Goal: Transaction & Acquisition: Purchase product/service

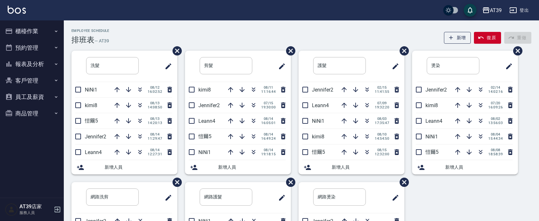
click at [186, 19] on div "AT39 登出" at bounding box center [269, 10] width 539 height 20
click at [134, 34] on div "Employee Schedule 排班表 — AT39 新增 復原 重做" at bounding box center [301, 37] width 460 height 16
click at [136, 33] on div "Employee Schedule 排班表 — AT39 新增 復原 重做" at bounding box center [301, 37] width 460 height 16
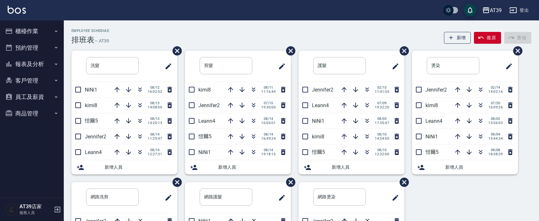
drag, startPoint x: 141, startPoint y: 89, endPoint x: 138, endPoint y: 41, distance: 47.9
click at [138, 42] on div "Employee Schedule 排班表 — AT39 新增 復原 重做 洗髮 ​ NiNi1 [DATE] 16:02:52 kimi8 [DATE] 1…" at bounding box center [302, 171] width 476 height 285
click at [138, 39] on div "Employee Schedule 排班表 — AT39 新增 復原 重做" at bounding box center [301, 37] width 460 height 16
click at [147, 34] on div "Employee Schedule 排班表 — AT39 新增 復原 重做" at bounding box center [301, 37] width 460 height 16
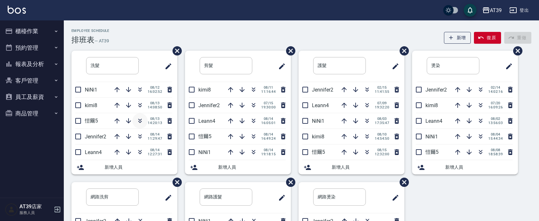
click at [142, 117] on icon "button" at bounding box center [140, 121] width 8 height 8
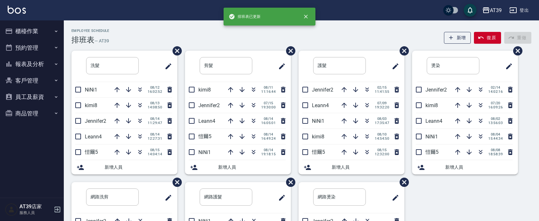
click at [125, 30] on div "Employee Schedule 排班表 — AT39 新增 復原 重做" at bounding box center [301, 37] width 460 height 16
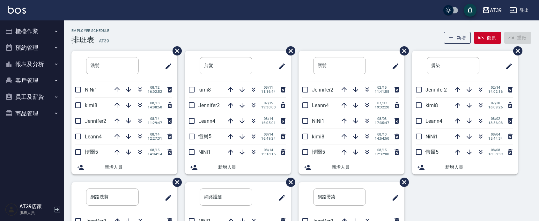
click at [125, 30] on div "Employee Schedule 排班表 — AT39 新增 復原 重做" at bounding box center [301, 37] width 460 height 16
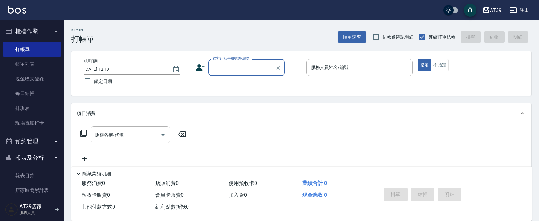
click at [244, 71] on input "顧客姓名/手機號碼/編號" at bounding box center [241, 67] width 61 height 11
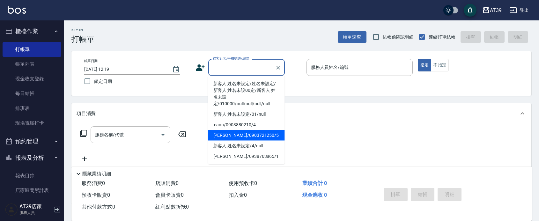
click at [254, 131] on li "Alan/0903721250/5" at bounding box center [246, 135] width 77 height 11
type input "Alan/0903721250/5"
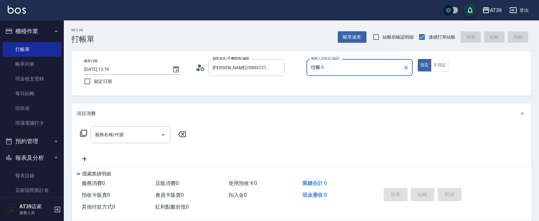
type input "愷爾-5"
click at [445, 70] on button "不指定" at bounding box center [440, 65] width 18 height 12
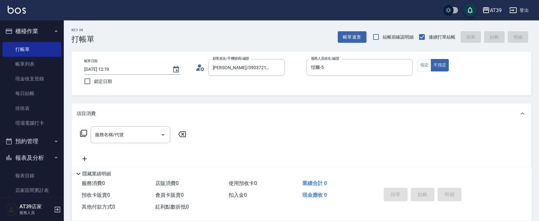
click at [88, 137] on div "服務名稱/代號 服務名稱/代號" at bounding box center [134, 134] width 114 height 17
click at [85, 134] on icon at bounding box center [84, 134] width 8 height 8
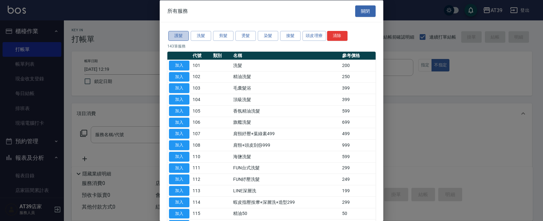
click at [182, 34] on button "護髮" at bounding box center [178, 36] width 20 height 10
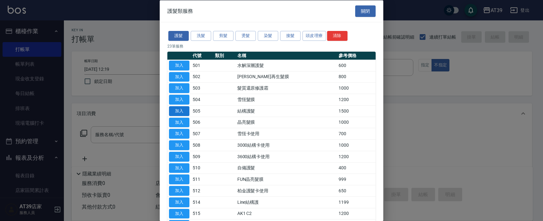
click at [182, 113] on button "加入" at bounding box center [179, 111] width 20 height 10
type input "結構護髮(505)"
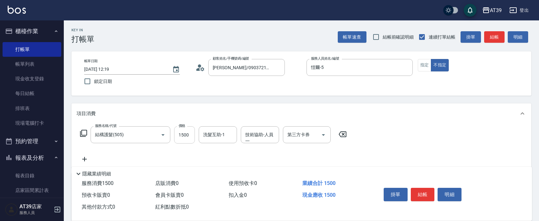
click at [189, 134] on input "1500" at bounding box center [184, 134] width 21 height 17
type input "2000"
type input "芊芊-27"
click at [428, 192] on button "結帳" at bounding box center [423, 194] width 24 height 13
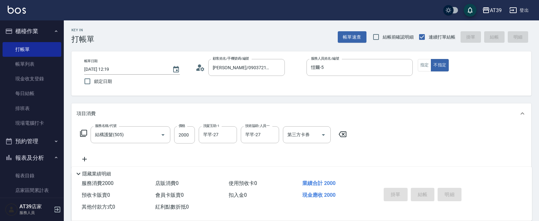
type input "2025/08/15 13:46"
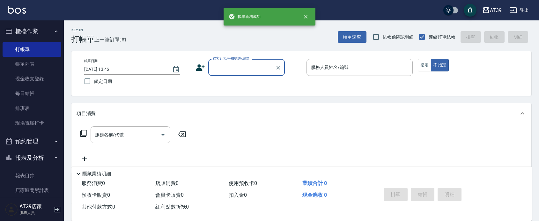
click at [257, 66] on input "顧客姓名/手機號碼/編號" at bounding box center [241, 67] width 61 height 11
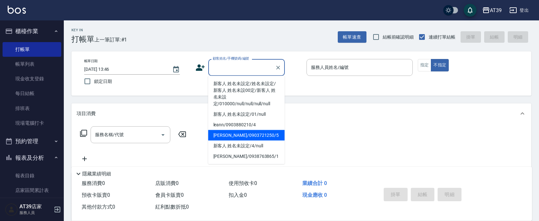
click at [244, 131] on li "Alan/0903721250/5" at bounding box center [246, 135] width 77 height 11
type input "Alan/0903721250/5"
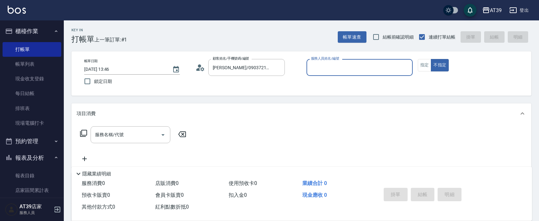
type input "愷爾-5"
click at [425, 71] on button "指定" at bounding box center [425, 65] width 14 height 12
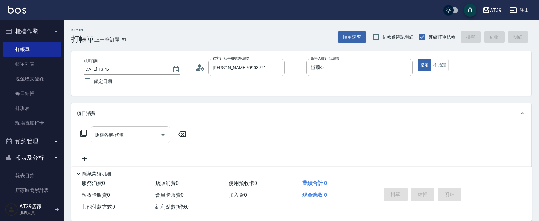
click at [127, 133] on input "服務名稱/代號" at bounding box center [126, 134] width 64 height 11
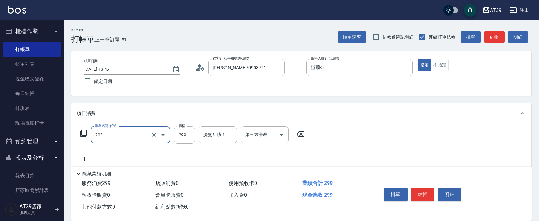
type input "B級洗+剪(203)"
type input "800"
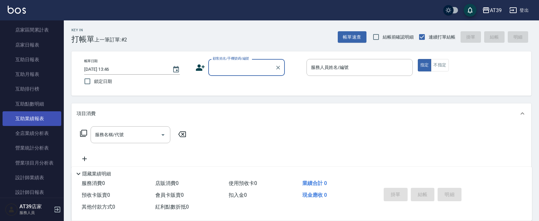
scroll to position [199, 0]
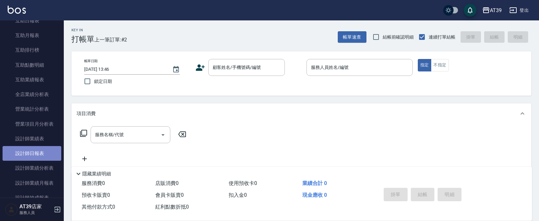
click at [45, 151] on link "設計師日報表" at bounding box center [32, 153] width 59 height 15
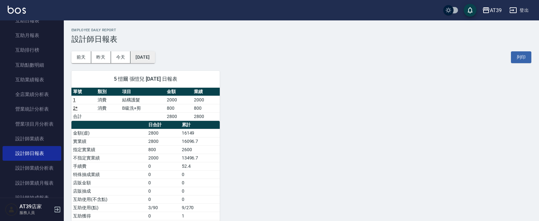
click at [155, 54] on button "2025/08/15" at bounding box center [143, 57] width 24 height 12
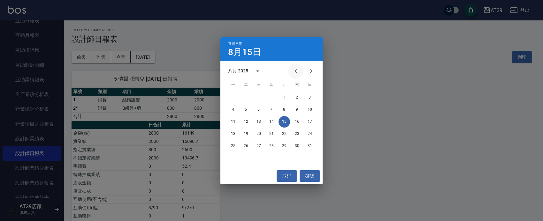
click at [296, 69] on icon "Previous month" at bounding box center [296, 71] width 8 height 8
click at [246, 124] on button "15" at bounding box center [245, 121] width 11 height 11
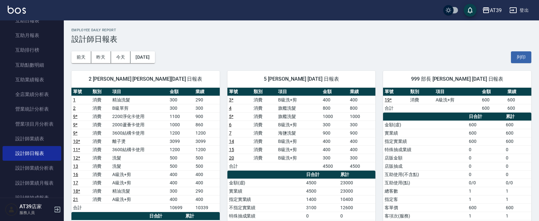
click at [21, 9] on img at bounding box center [17, 10] width 18 height 8
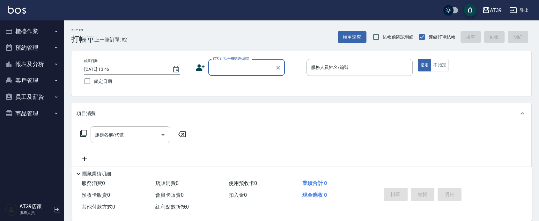
click at [369, 39] on div "帳單速查 結帳前確認明細 連續打單結帳 掛單 結帳 明細" at bounding box center [435, 36] width 194 height 13
click at [351, 25] on div "Key In 打帳單 上一筆訂單:#2 帳單速查 結帳前確認明細 連續打單結帳 掛單 結帳 明細" at bounding box center [298, 31] width 468 height 23
click at [350, 36] on button "帳單速查" at bounding box center [352, 37] width 29 height 12
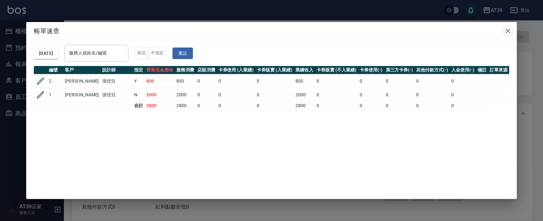
click at [505, 36] on button "button" at bounding box center [507, 31] width 13 height 13
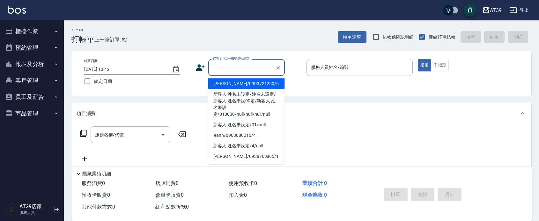
click at [217, 67] on div "顧客姓名/手機號碼/編號 顧客姓名/手機號碼/編號" at bounding box center [246, 67] width 77 height 17
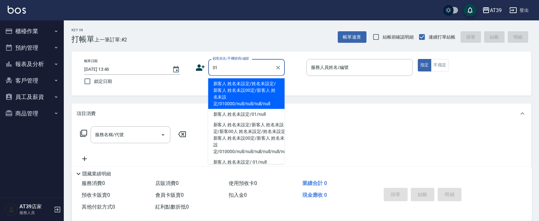
type input "新客人 姓名未設定/姓名未設定/新客人 姓名未設00定/新客人 姓名未設定/010000/null/null/null/null"
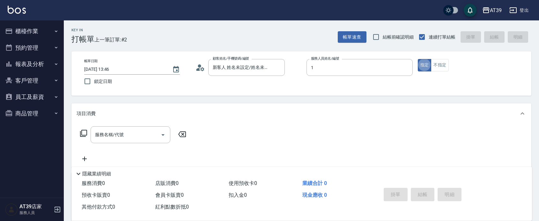
type input "NiNi-1"
type button "true"
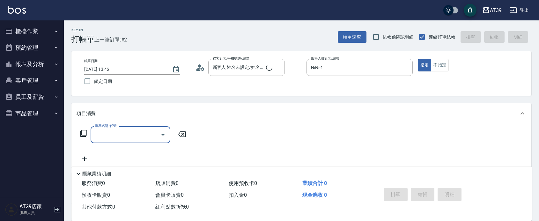
type input "新客人 姓名未設定/01/null"
type input "洗髮(101)"
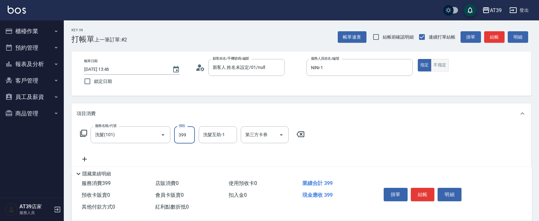
type input "399"
click at [444, 59] on button "不指定" at bounding box center [440, 65] width 18 height 12
click at [489, 40] on button "結帳" at bounding box center [494, 37] width 20 height 12
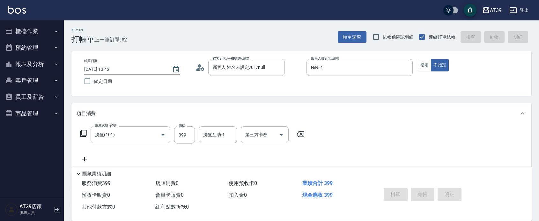
type input "2025/08/15 14:11"
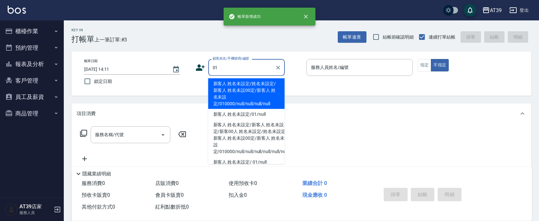
type input "新客人 姓名未設定/姓名未設定/新客人 姓名未設00定/新客人 姓名未設定/010000/null/null/null/null"
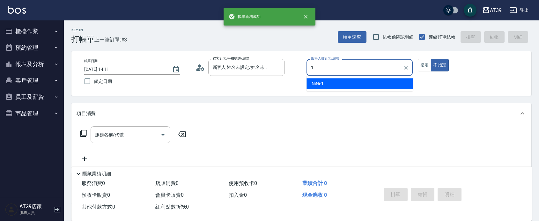
type input "NiNi-1"
type button "false"
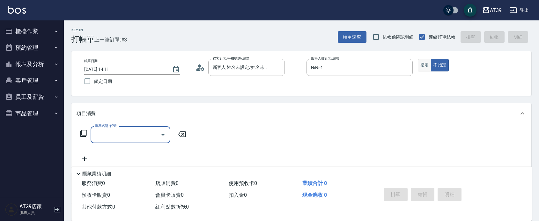
click at [423, 69] on button "指定" at bounding box center [425, 65] width 14 height 12
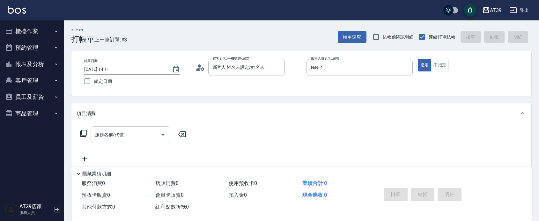
click at [141, 133] on input "服務名稱/代號" at bounding box center [126, 134] width 64 height 11
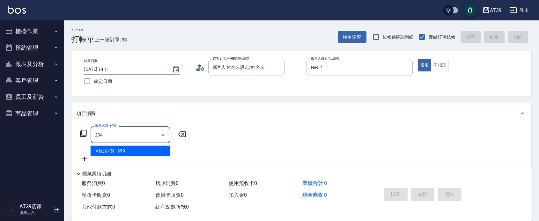
type input "A級洗+剪(204)"
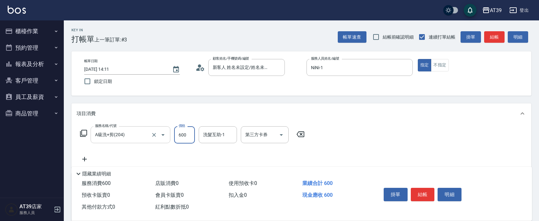
type input "600"
type input "芊芊-27"
click at [490, 41] on button "結帳" at bounding box center [494, 37] width 20 height 12
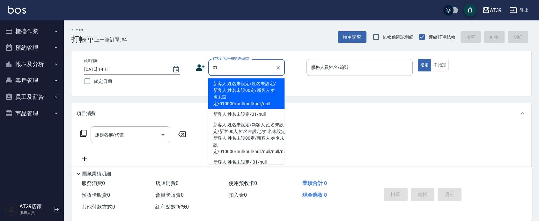
type input "新客人 姓名未設定/姓名未設定/新客人 姓名未設00定/新客人 姓名未設定/010000/null/null/null/null"
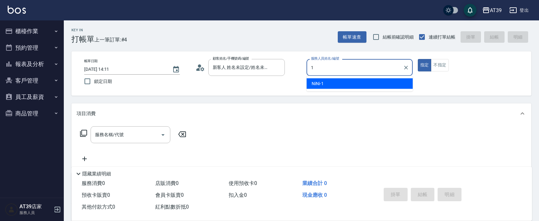
type input "NiNi-1"
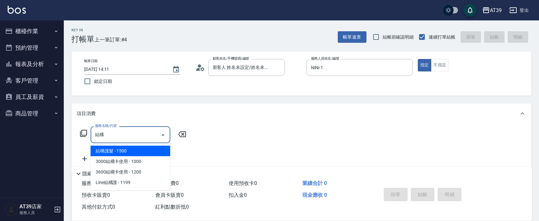
type input "節"
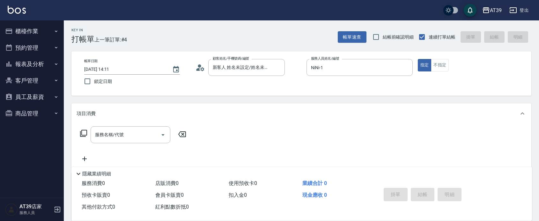
click at [307, 106] on div "項目消費" at bounding box center [301, 113] width 460 height 20
click at [252, 66] on input "新客人 姓名未設定/姓名未設定/新客人 姓名未設00定/新客人 姓名未設定/010000/null/null/null/null" at bounding box center [241, 67] width 61 height 11
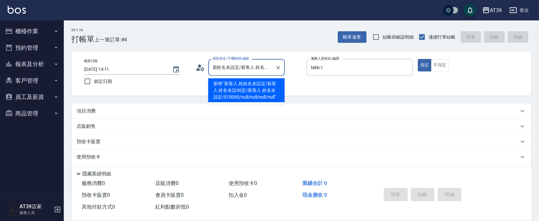
type input "姓名未設定/新客人 姓名未設00定/新客人 姓名未設定/010000/null/null/null/null"
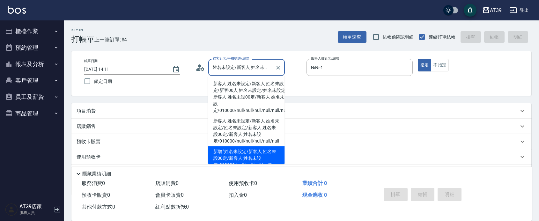
click at [282, 73] on div at bounding box center [278, 67] width 8 height 17
click at [277, 70] on icon "Clear" at bounding box center [278, 67] width 6 height 6
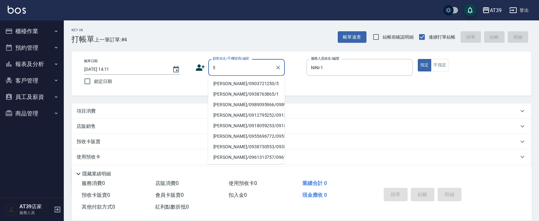
type input "Alan/0903721250/5"
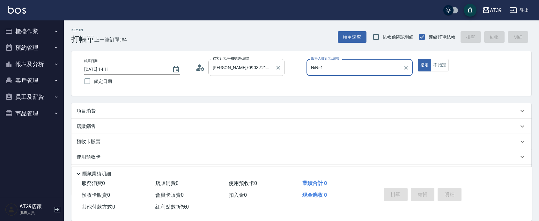
type input "愷爾-5"
click at [418, 59] on button "指定" at bounding box center [425, 65] width 14 height 12
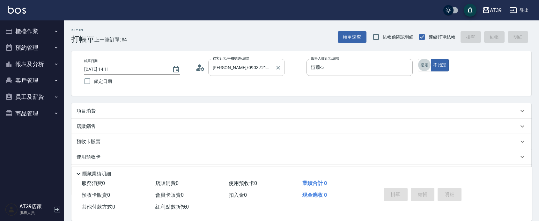
click at [418, 59] on button "指定" at bounding box center [425, 65] width 14 height 12
click at [439, 59] on button "不指定" at bounding box center [440, 65] width 18 height 12
click at [98, 111] on div "項目消費" at bounding box center [298, 111] width 442 height 7
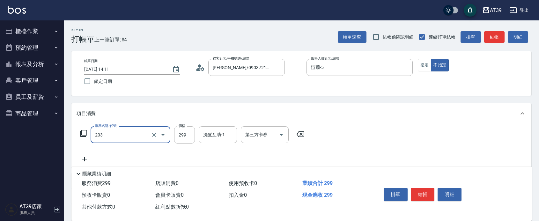
type input "B級洗+剪(203)"
type input "300"
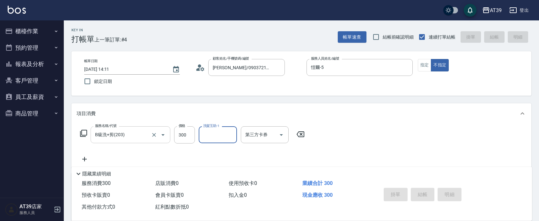
type input "2025/08/15 14:24"
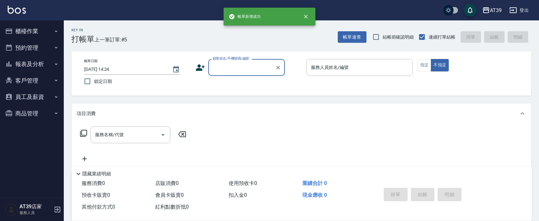
click at [28, 59] on button "報表及分析" at bounding box center [32, 64] width 59 height 17
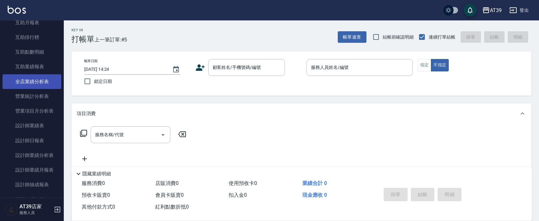
scroll to position [120, 0]
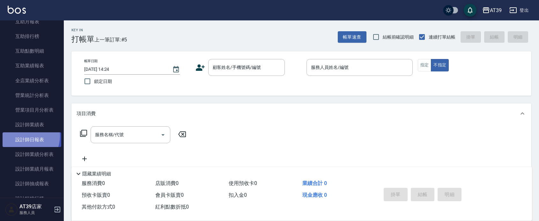
click at [23, 136] on link "設計師日報表" at bounding box center [32, 139] width 59 height 15
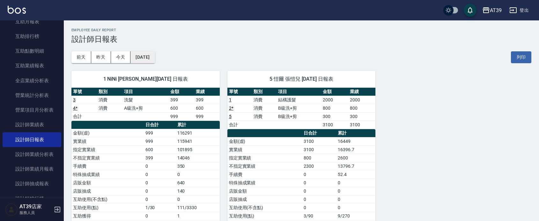
click at [155, 57] on button "2025/08/15" at bounding box center [143, 57] width 24 height 12
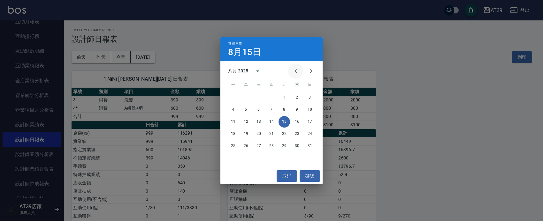
click at [295, 72] on icon "Previous month" at bounding box center [296, 71] width 8 height 8
click at [246, 120] on button "15" at bounding box center [245, 121] width 11 height 11
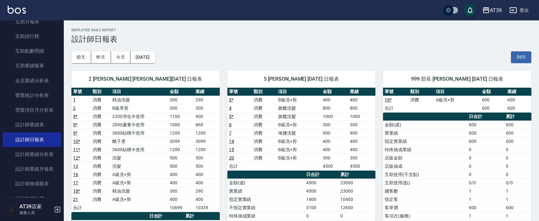
click at [18, 10] on img at bounding box center [17, 10] width 18 height 8
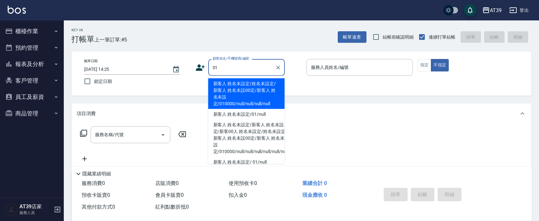
type input "新客人 姓名未設定/姓名未設定/新客人 姓名未設00定/新客人 姓名未設定/010000/null/null/null/null"
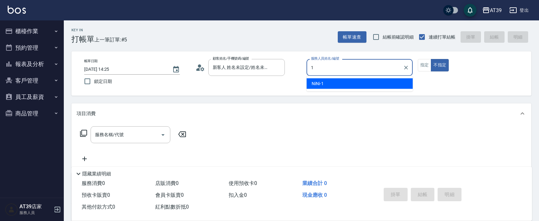
type input "NiNi-1"
type button "false"
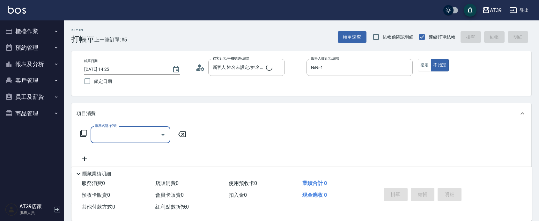
type input "新客人 姓名未設定/01/null"
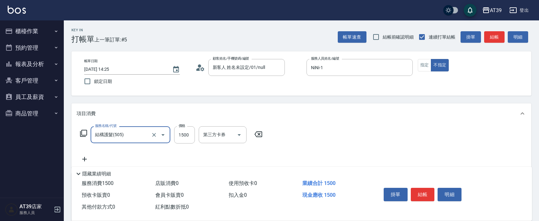
type input "結構護髮(505)"
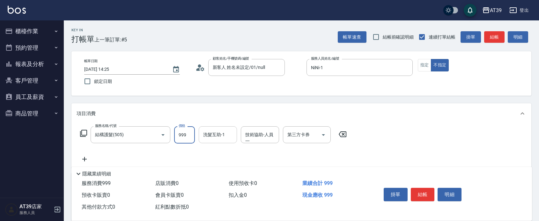
type input "999"
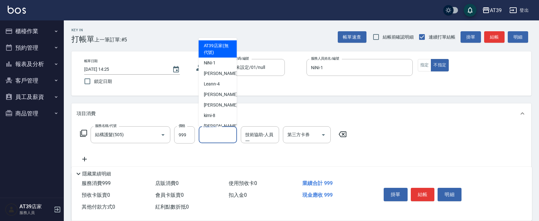
click at [213, 140] on input "洗髮互助-1" at bounding box center [218, 134] width 33 height 11
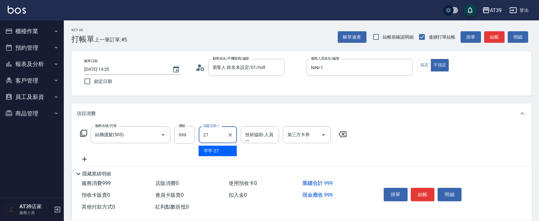
type input "芊芊-27"
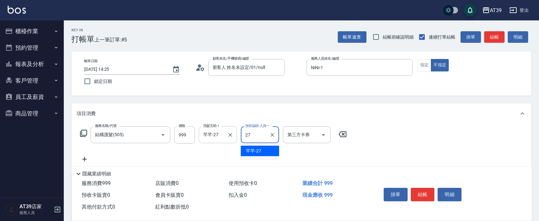
type input "芊芊-27"
click at [419, 63] on button "指定" at bounding box center [425, 65] width 14 height 12
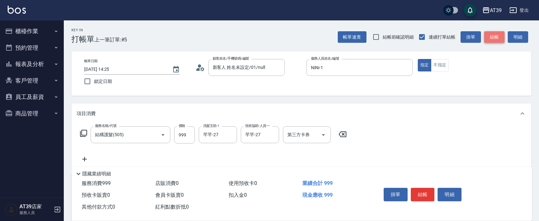
click at [499, 39] on button "結帳" at bounding box center [494, 37] width 20 height 12
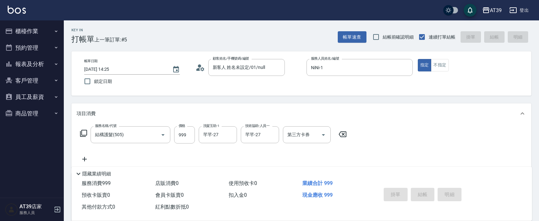
type input "2025/08/15 14:36"
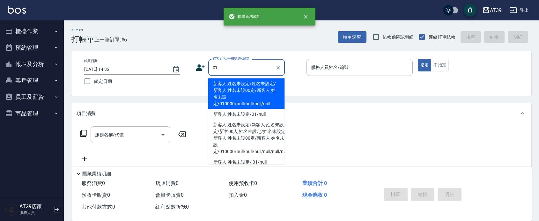
type input "新客人 姓名未設定/姓名未設定/新客人 姓名未設00定/新客人 姓名未設定/010000/null/null/null/null"
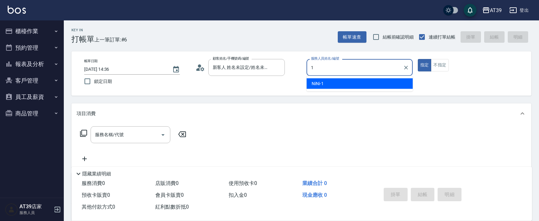
type input "NiNi-1"
type button "true"
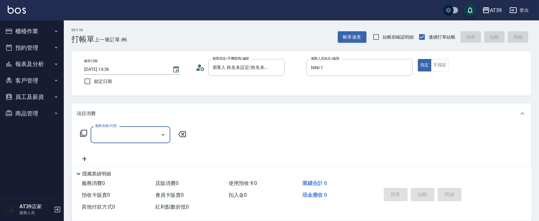
click at [105, 142] on div "服務名稱/代號" at bounding box center [131, 134] width 80 height 17
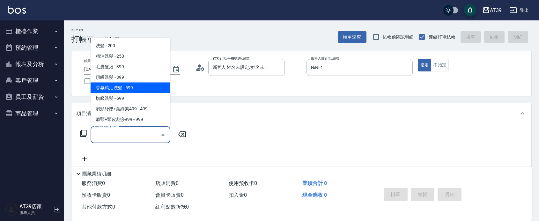
click at [144, 86] on span "香氛精油洗髮 - 599" at bounding box center [131, 87] width 80 height 11
type input "香氛精油洗髮(105)"
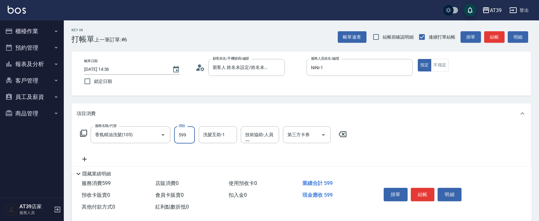
click at [191, 140] on input "599" at bounding box center [184, 134] width 21 height 17
type input "1499"
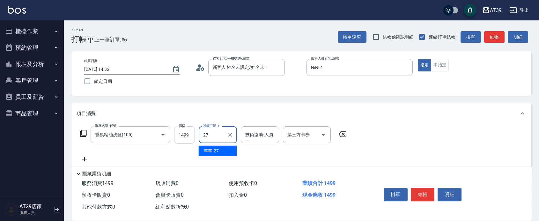
type input "芊芊-27"
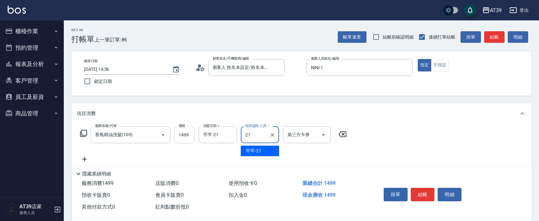
type input "芊芊-27"
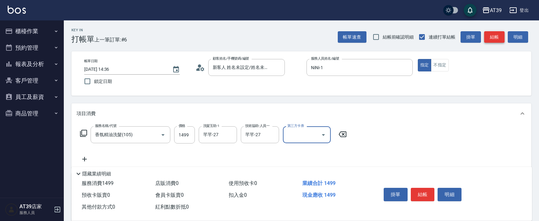
click at [499, 34] on button "結帳" at bounding box center [494, 37] width 20 height 12
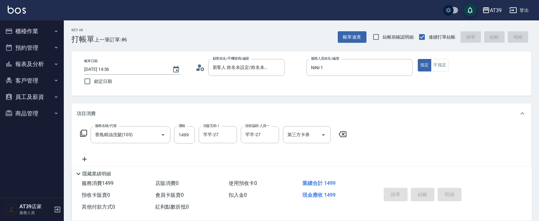
type input "2025/08/15 14:37"
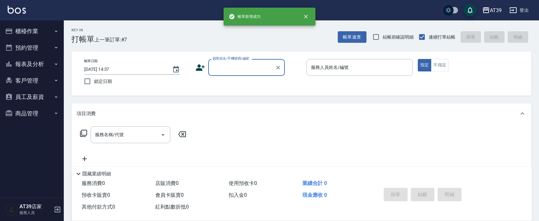
click at [11, 59] on button "報表及分析" at bounding box center [32, 64] width 59 height 17
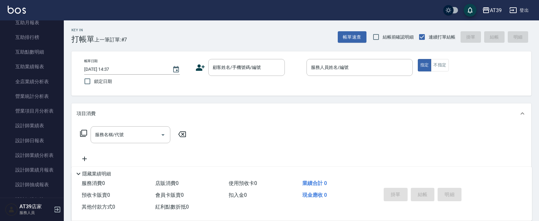
scroll to position [141, 0]
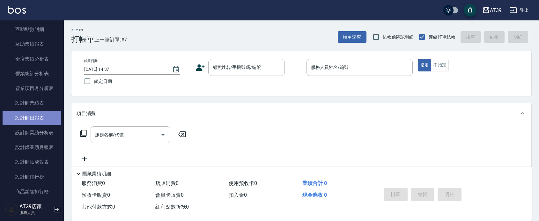
click at [57, 120] on link "設計師日報表" at bounding box center [32, 118] width 59 height 15
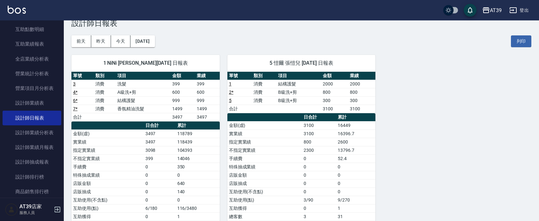
scroll to position [43, 0]
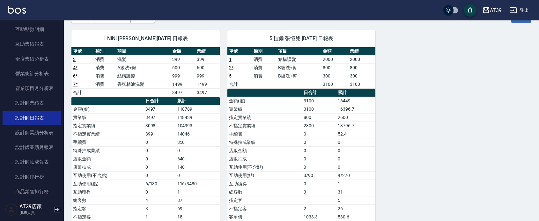
drag, startPoint x: 178, startPoint y: 101, endPoint x: 186, endPoint y: 120, distance: 21.2
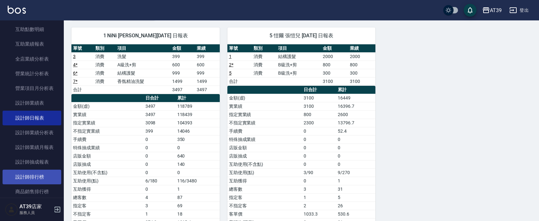
click at [33, 180] on link "設計師排行榜" at bounding box center [32, 177] width 59 height 15
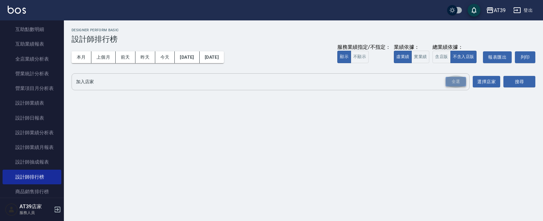
click at [446, 82] on div "全選" at bounding box center [455, 82] width 20 height 10
click at [522, 87] on button "搜尋" at bounding box center [519, 82] width 32 height 12
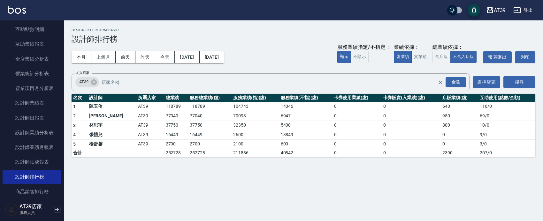
click at [159, 201] on div "AT39 2025-08-01 - 2025-08-15 設計師排行榜 列印時間： 2025-08-15-14:38 Designer Perform Bas…" at bounding box center [271, 110] width 543 height 221
click at [416, 35] on h3 "設計師排行榜" at bounding box center [302, 39] width 463 height 9
click at [284, 45] on div "本月 上個月 前天 昨天 今天 2025/08/01 2025/08/15 服務業績指定/不指定： 顯示 不顯示 業績依據： 虛業績 實業績 總業績依據： 含…" at bounding box center [302, 57] width 463 height 27
click at [34, 120] on link "設計師日報表" at bounding box center [32, 118] width 59 height 15
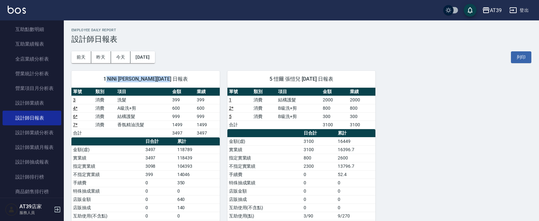
drag, startPoint x: 109, startPoint y: 77, endPoint x: 202, endPoint y: 76, distance: 92.6
click at [202, 76] on span "1 NiNi 陳玉伶 08/15/2025 日報表" at bounding box center [145, 79] width 133 height 6
click at [207, 57] on div "前天 昨天 今天 2025/08/15 列印" at bounding box center [301, 57] width 460 height 27
drag, startPoint x: 105, startPoint y: 78, endPoint x: 202, endPoint y: 72, distance: 97.5
click at [189, 74] on div "1 NiNi 陳玉伶 08/15/2025 日報表" at bounding box center [145, 79] width 148 height 17
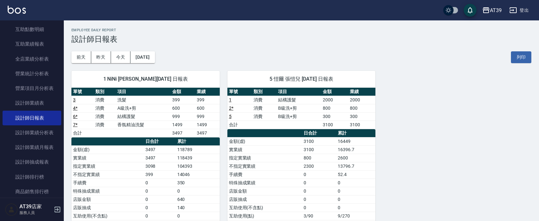
click at [237, 61] on div "前天 昨天 今天 2025/08/15 列印" at bounding box center [301, 57] width 460 height 27
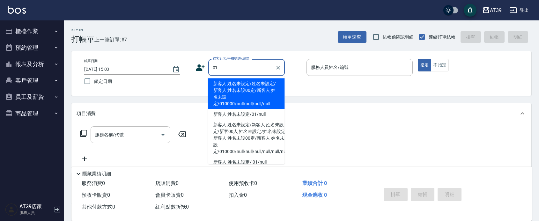
type input "新客人 姓名未設定/姓名未設定/新客人 姓名未設00定/新客人 姓名未設定/010000/null/null/null/null"
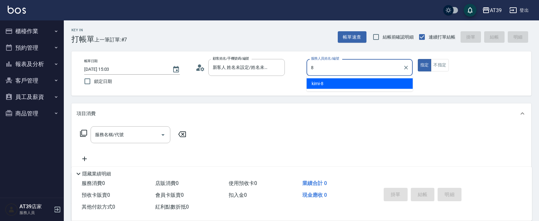
type input "kimi-8"
type button "true"
type input "新客人 姓名未設定/01/null"
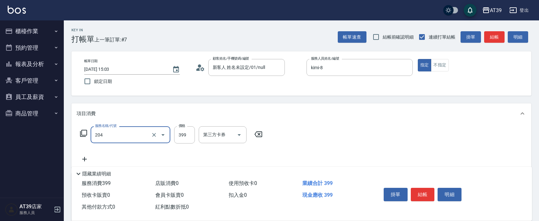
type input "A級洗+剪(204)"
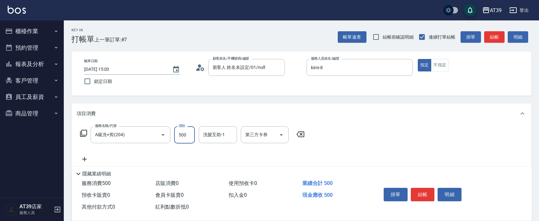
type input "500"
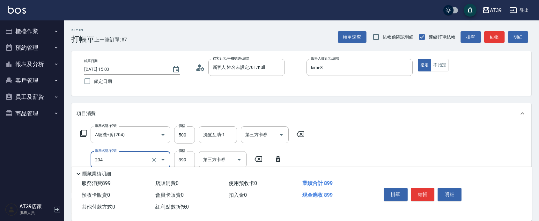
type input "A級洗+剪(204)"
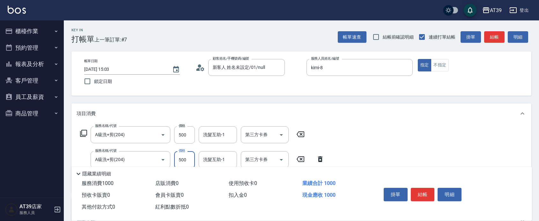
type input "500"
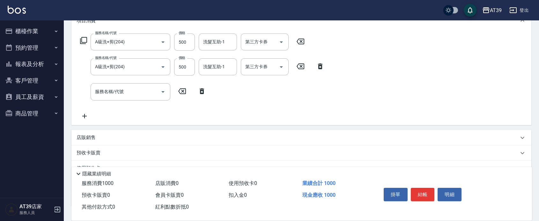
drag, startPoint x: 351, startPoint y: 134, endPoint x: 343, endPoint y: 182, distance: 48.5
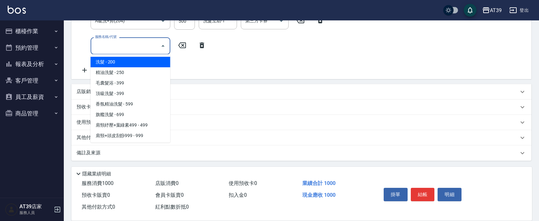
click at [136, 47] on input "服務名稱/代號" at bounding box center [126, 45] width 64 height 11
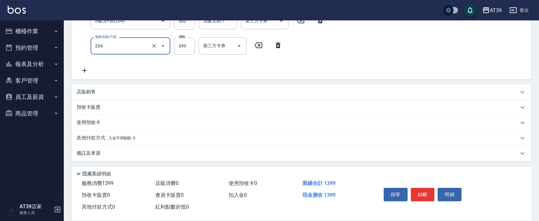
type input "A級洗+剪(204)"
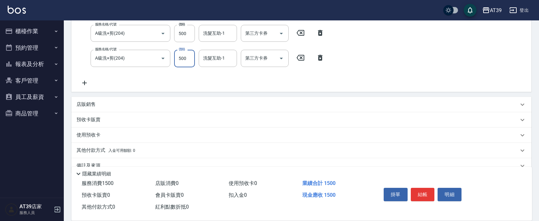
type input "500"
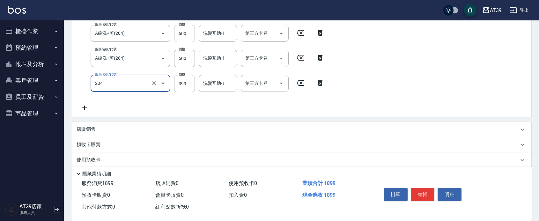
type input "A級洗+剪(204)"
type input "500"
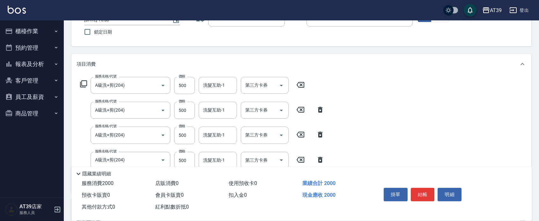
scroll to position [0, 0]
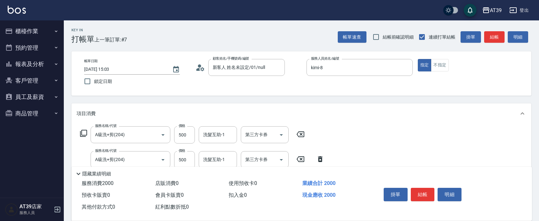
drag, startPoint x: 481, startPoint y: 130, endPoint x: 487, endPoint y: 63, distance: 67.0
click at [489, 38] on button "結帳" at bounding box center [494, 37] width 20 height 12
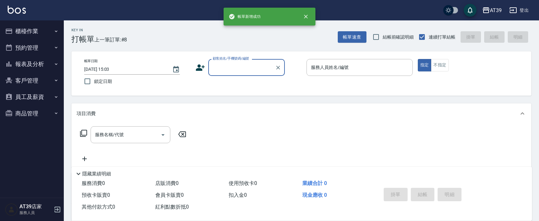
click at [22, 53] on button "預約管理" at bounding box center [32, 48] width 59 height 17
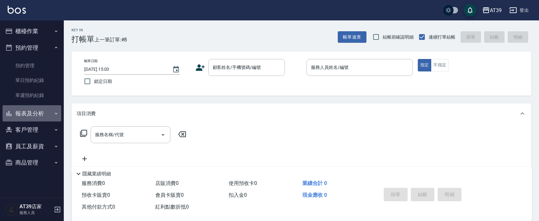
click at [43, 113] on button "報表及分析" at bounding box center [32, 113] width 59 height 17
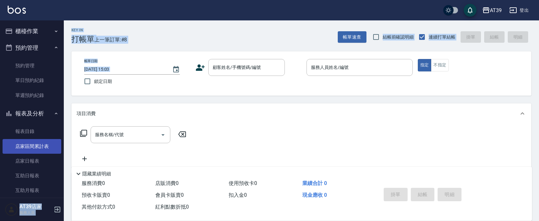
drag, startPoint x: 65, startPoint y: 68, endPoint x: 52, endPoint y: 141, distance: 74.3
click at [52, 141] on div "AT39 登出 櫃檯作業 打帳單 帳單列表 現金收支登錄 每日結帳 排班表 現場電腦打卡 預約管理 預約管理 單日預約紀錄 單週預約紀錄 報表及分析 報表目錄…" at bounding box center [269, 155] width 539 height 311
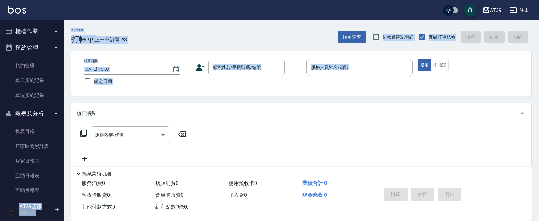
drag, startPoint x: 64, startPoint y: 69, endPoint x: 65, endPoint y: 117, distance: 48.2
click at [65, 117] on div "AT39 登出 櫃檯作業 打帳單 帳單列表 現金收支登錄 每日結帳 排班表 現場電腦打卡 預約管理 預約管理 單日預約紀錄 單週預約紀錄 報表及分析 報表目錄…" at bounding box center [269, 155] width 539 height 311
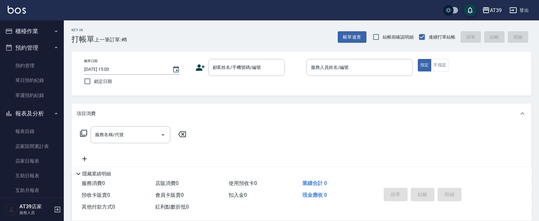
click at [208, 7] on div "AT39 登出" at bounding box center [269, 10] width 539 height 20
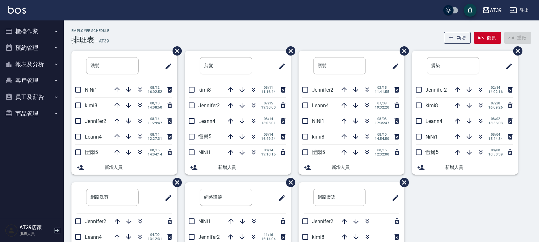
click at [381, 23] on div "Employee Schedule 排班表 — AT39 新增 復原 重做 洗髮 ​ NiNi1 08/12 16:02:52 kimi8 08/13 14:…" at bounding box center [302, 168] width 476 height 296
click at [254, 116] on button "button" at bounding box center [253, 120] width 15 height 15
